Goal: Transaction & Acquisition: Subscribe to service/newsletter

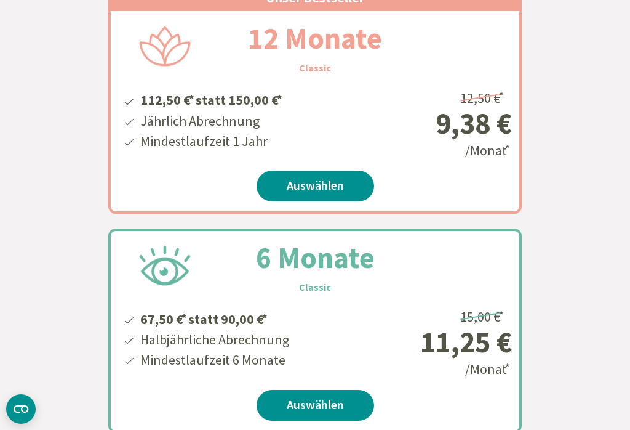
scroll to position [348, 0]
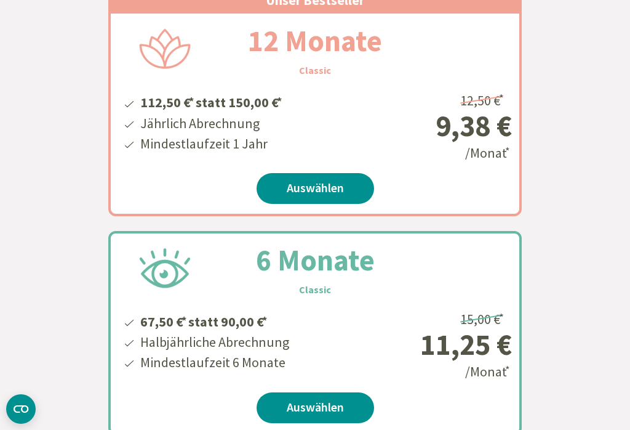
click at [308, 413] on link "Auswählen" at bounding box center [316, 407] width 118 height 31
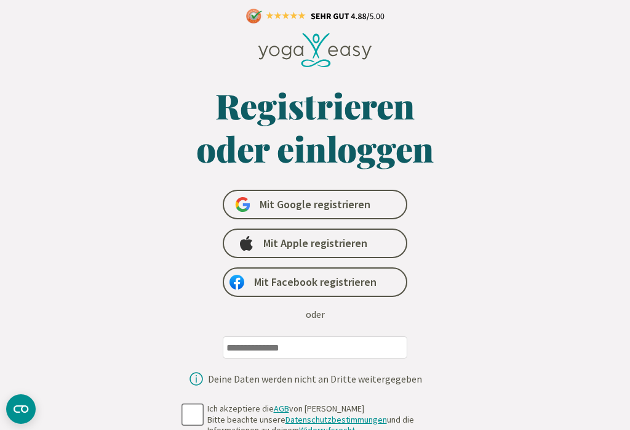
click at [339, 196] on link "Mit Google registrieren" at bounding box center [315, 205] width 185 height 30
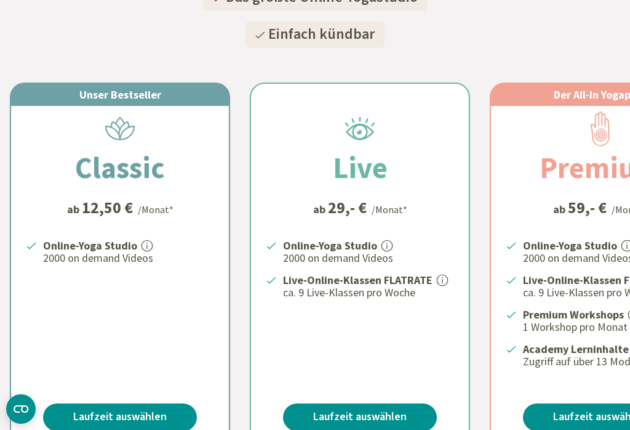
scroll to position [246, 0]
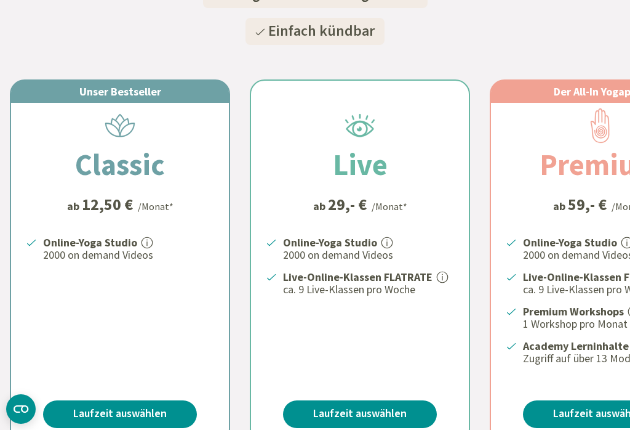
click at [149, 413] on link "Laufzeit auswählen" at bounding box center [120, 414] width 154 height 28
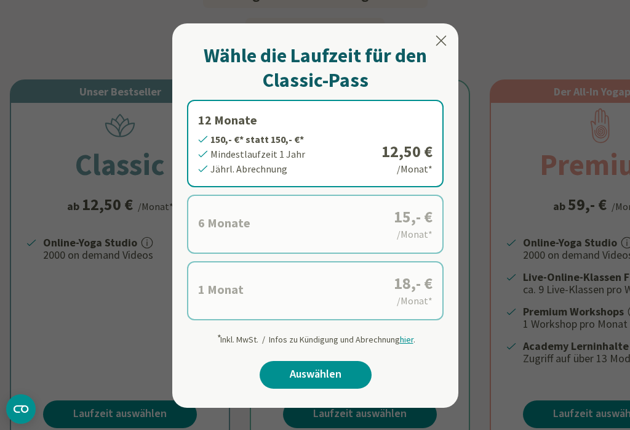
click at [404, 214] on label "6 Monate 90,- €* statt 90,- €* Mindestlaufzeit 6 Monate Halbjährl. Abrechnung 1…" at bounding box center [315, 224] width 257 height 59
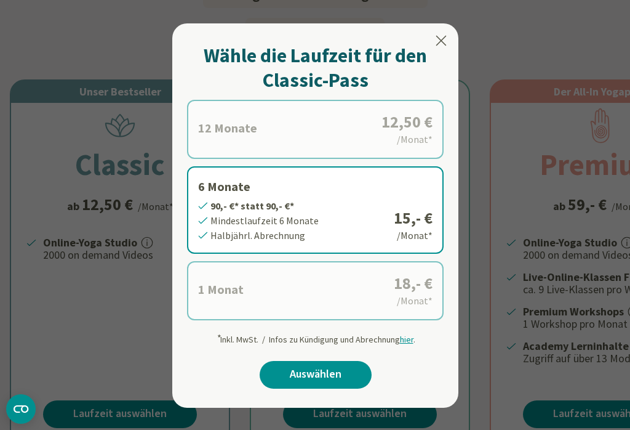
click at [419, 294] on label "1 Monat 18,- €* statt 18,- €* Mindestlaufzeit 1 Monat Monatl. Abrechnung 18,- €…" at bounding box center [315, 290] width 257 height 59
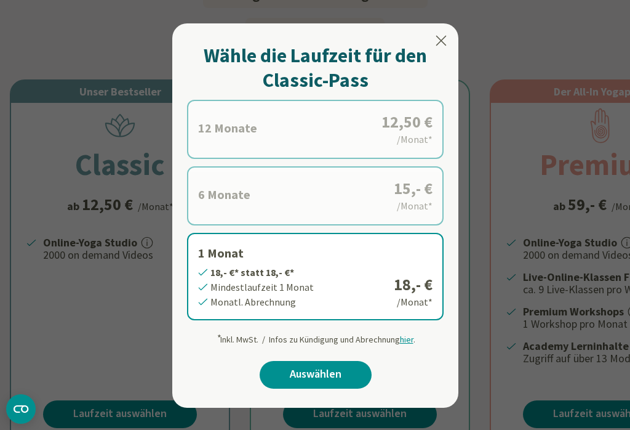
click at [412, 187] on label "6 Monate 90,- €* statt 90,- €* Mindestlaufzeit 6 Monate Halbjährl. Abrechnung 1…" at bounding box center [315, 195] width 257 height 59
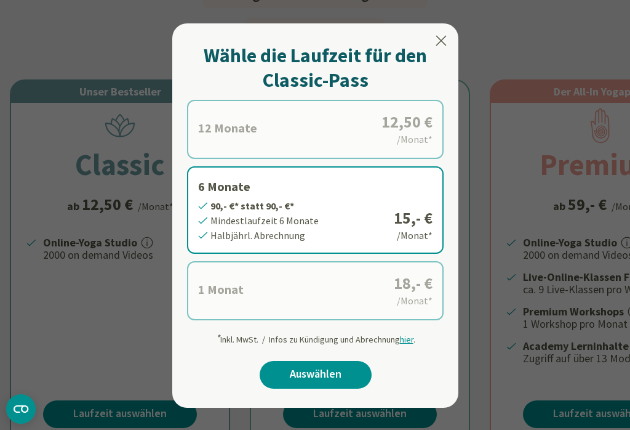
click at [416, 135] on label "12 Monate 150,- €* statt 150,- €* Mindestlaufzeit 1 Jahr Jährl. Abrechnung 12,5…" at bounding box center [315, 129] width 257 height 59
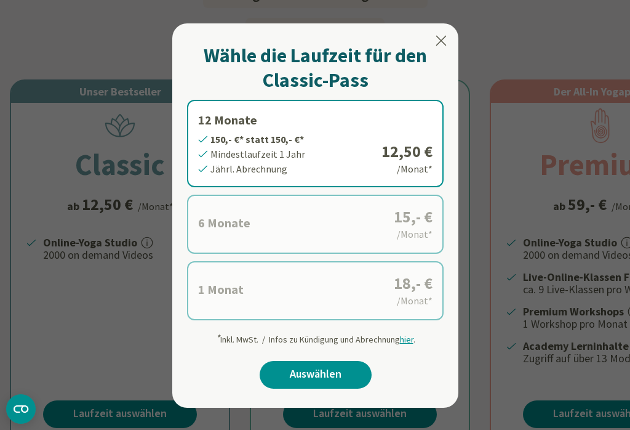
click at [448, 39] on icon at bounding box center [441, 40] width 15 height 15
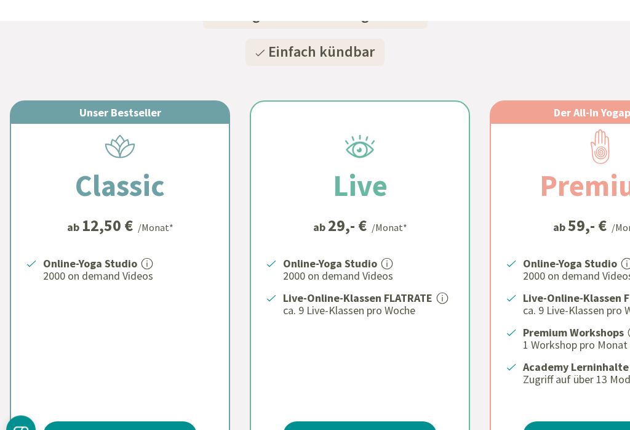
scroll to position [0, 0]
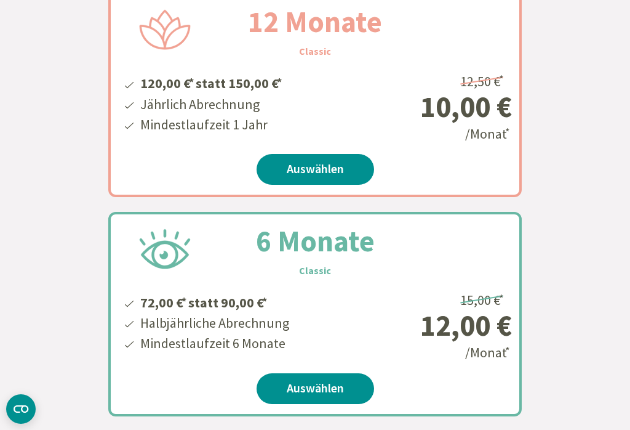
scroll to position [388, 0]
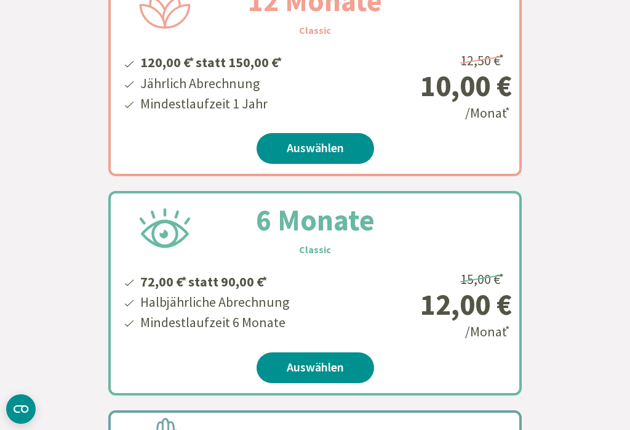
click at [334, 374] on link "Auswählen" at bounding box center [316, 367] width 118 height 31
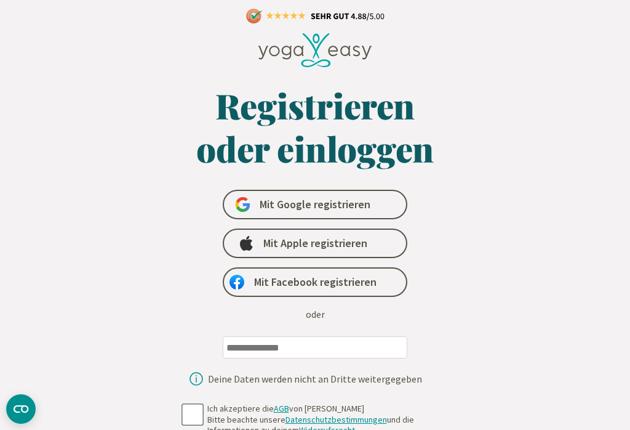
click at [378, 211] on link "Mit Google registrieren" at bounding box center [315, 205] width 185 height 30
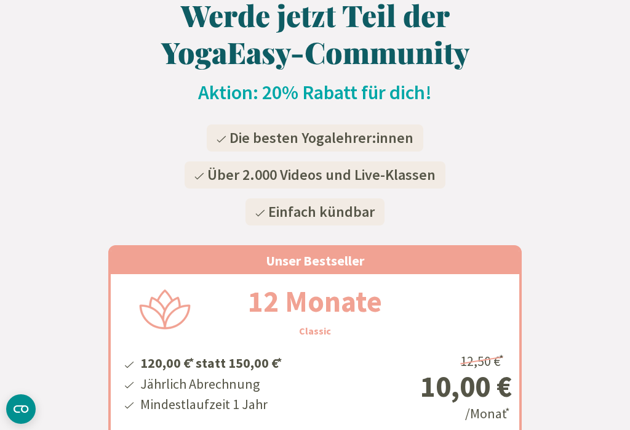
scroll to position [107, 0]
click at [447, 300] on div "12 Monate Classic 120,00 € * statt 150,00 € * Jährlich Abrechnung Mindestlaufze…" at bounding box center [315, 374] width 409 height 200
click at [331, 334] on div "12 Monate Classic 120,00 € * statt 150,00 € * Jährlich Abrechnung Mindestlaufze…" at bounding box center [315, 374] width 409 height 200
click at [331, 359] on div "120,00 € * statt 150,00 € * Jährlich Abrechnung Mindestlaufzeit 1 Jahr 12,50 € …" at bounding box center [315, 386] width 394 height 76
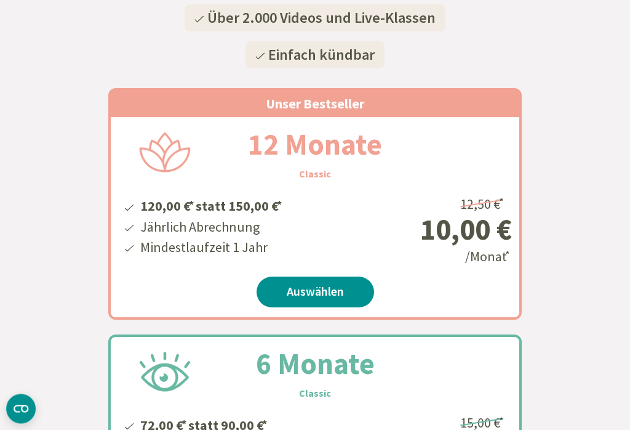
scroll to position [255, 0]
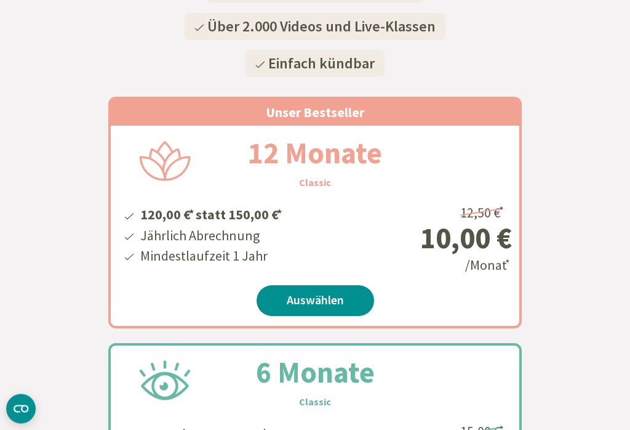
click at [334, 306] on link "Auswählen" at bounding box center [316, 301] width 118 height 31
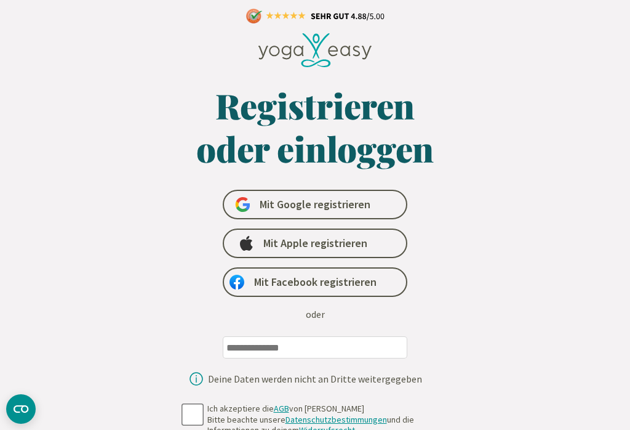
click at [358, 199] on span "Mit Google registrieren" at bounding box center [315, 204] width 111 height 15
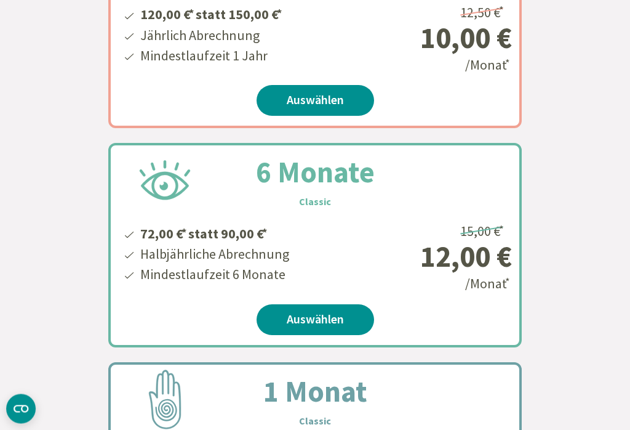
scroll to position [456, 0]
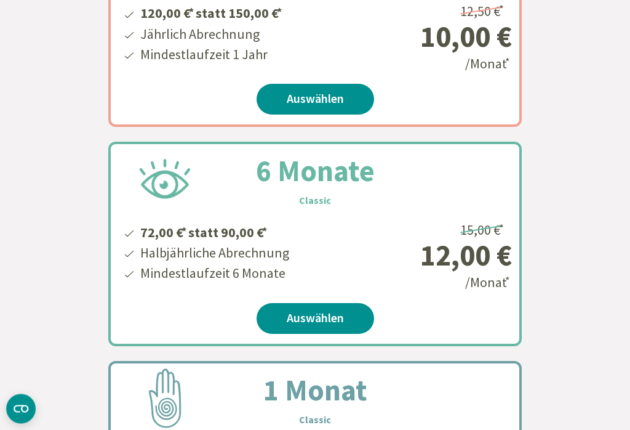
click at [347, 314] on link "Auswählen" at bounding box center [316, 318] width 118 height 31
